Goal: Check status

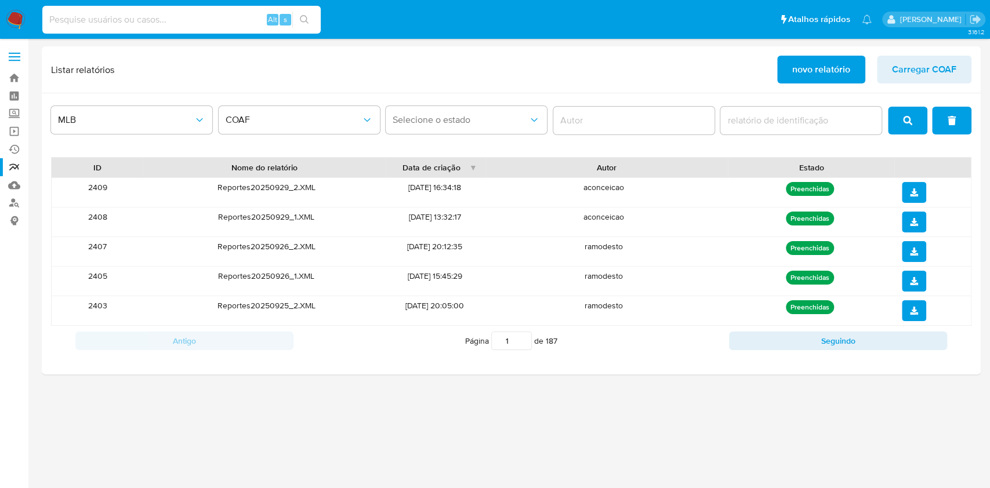
click at [237, 26] on input at bounding box center [181, 19] width 278 height 15
type input "tAiF7amI0lWMs5j3zF8pf8zk"
click at [302, 17] on icon "search-icon" at bounding box center [304, 19] width 9 height 9
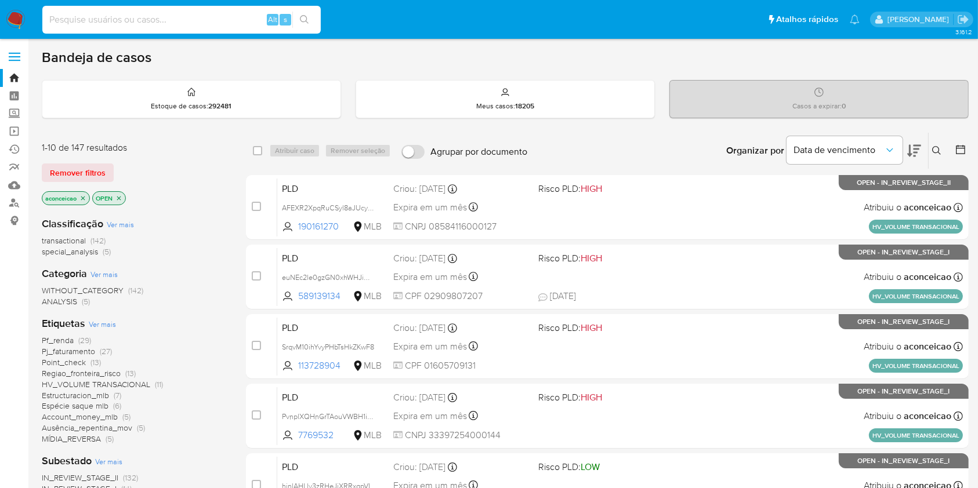
click at [213, 23] on input at bounding box center [181, 19] width 278 height 15
paste input "tAiF7amI0lWMs5j3zF8pf8zk"
type input "tAiF7amI0lWMs5j3zF8pf8zk"
click at [311, 21] on button "search-icon" at bounding box center [304, 20] width 24 height 16
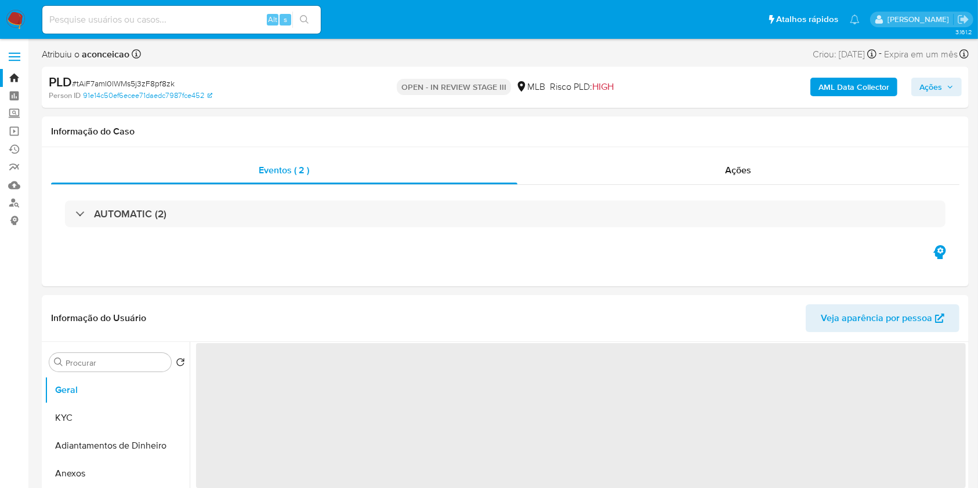
select select "10"
